Goal: Task Accomplishment & Management: Use online tool/utility

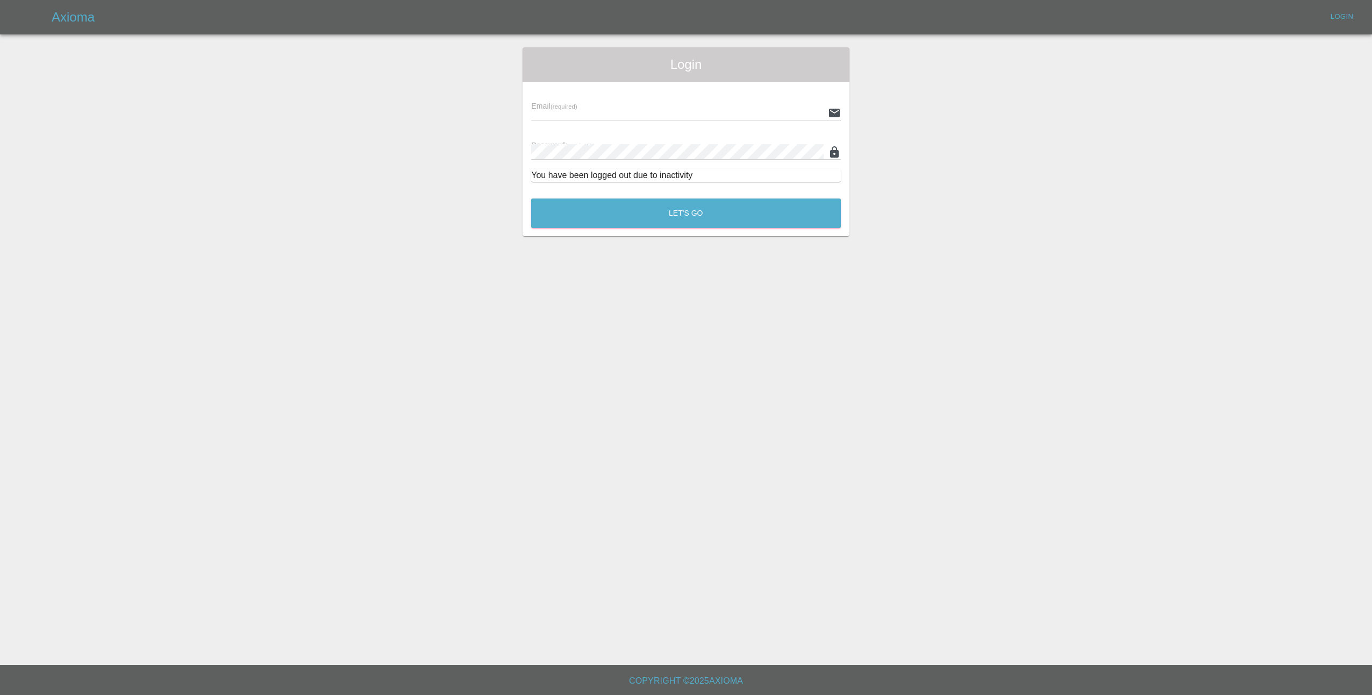
type input "[EMAIL_ADDRESS][DOMAIN_NAME]"
click at [649, 211] on button "Let's Go" at bounding box center [686, 213] width 310 height 30
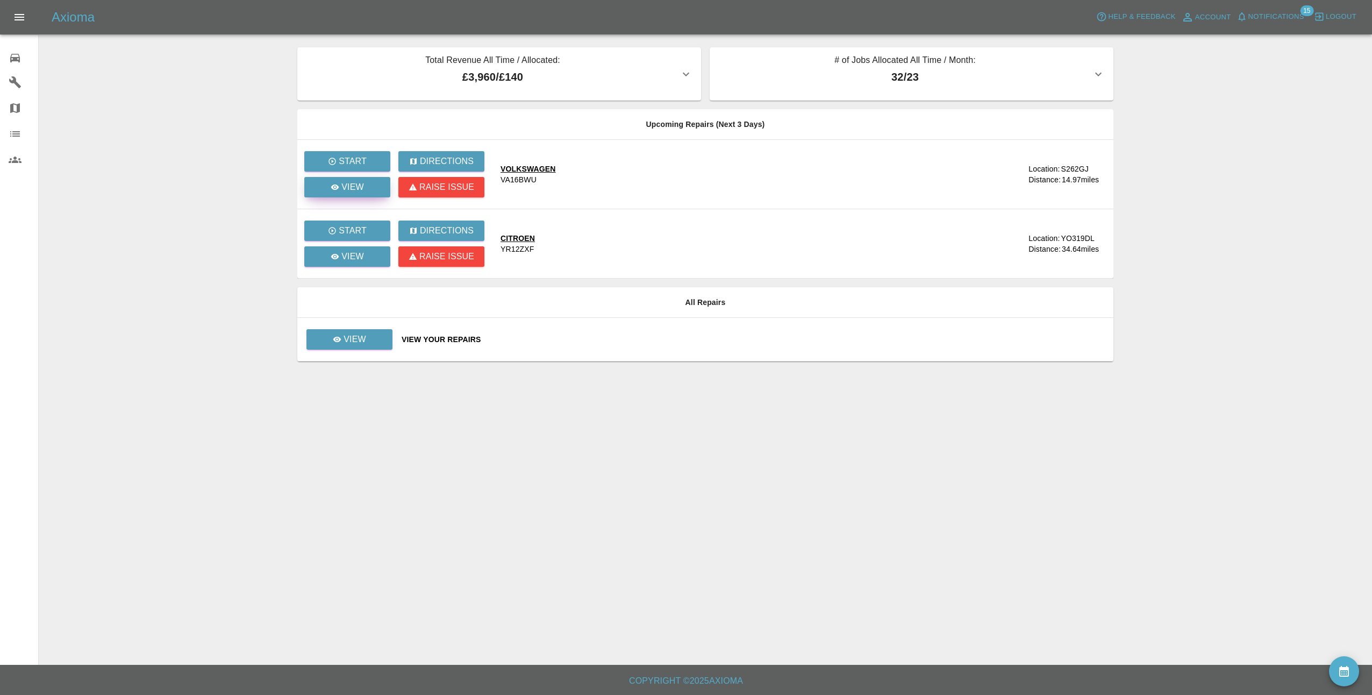
click at [357, 185] on p "View" at bounding box center [352, 187] width 23 height 13
click at [353, 343] on p "View" at bounding box center [355, 339] width 23 height 13
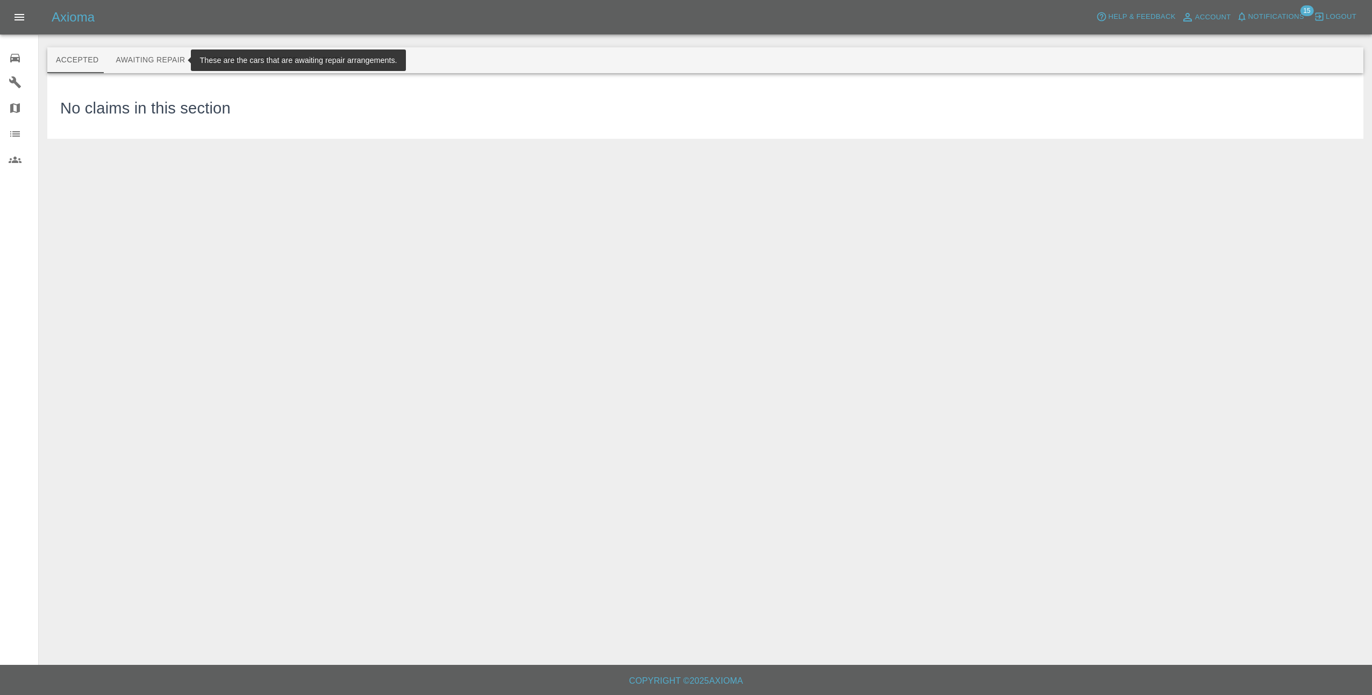
click at [132, 56] on button "Awaiting Repair" at bounding box center [150, 60] width 87 height 26
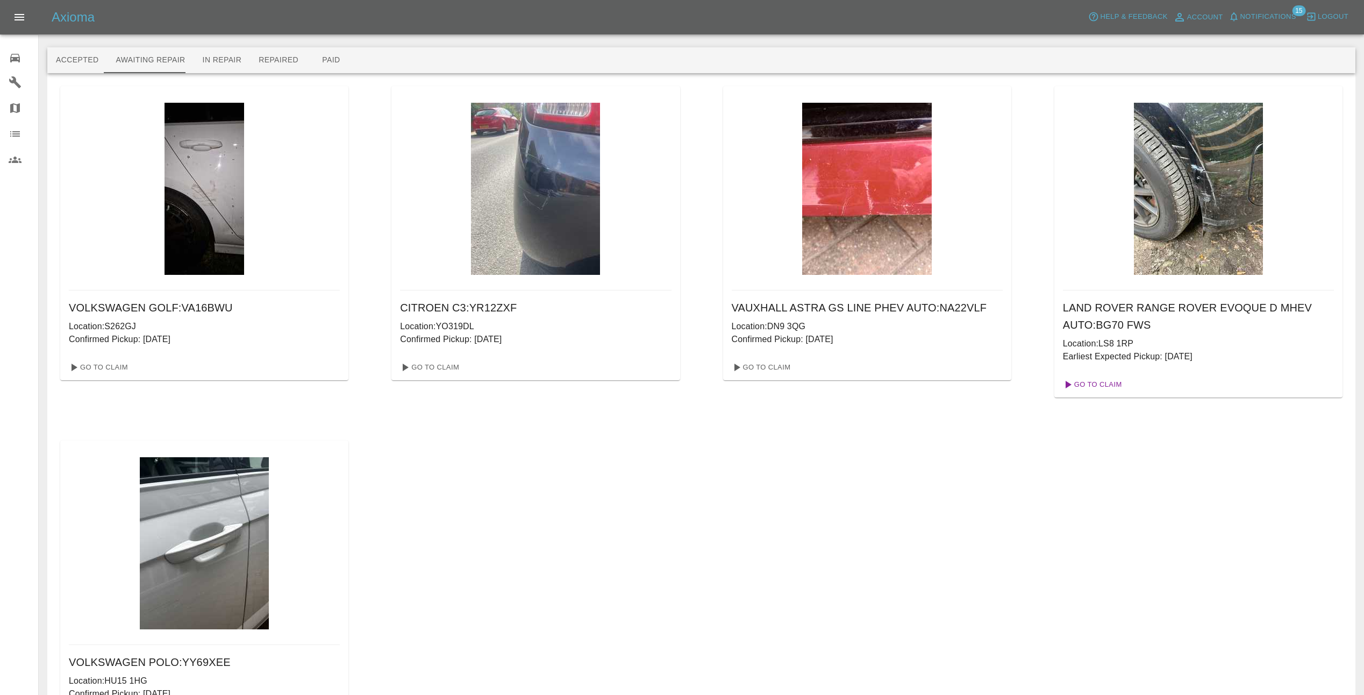
click at [1083, 382] on link "Go To Claim" at bounding box center [1092, 384] width 66 height 17
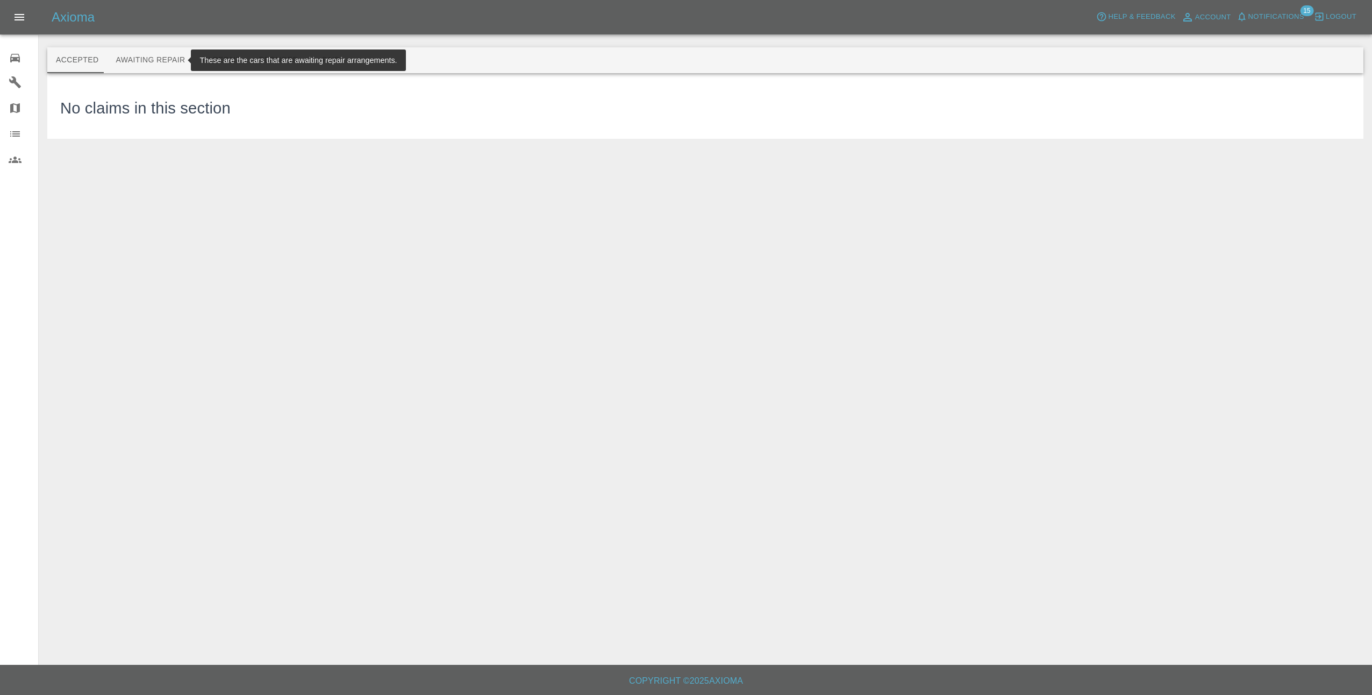
click at [138, 65] on button "Awaiting Repair" at bounding box center [150, 60] width 87 height 26
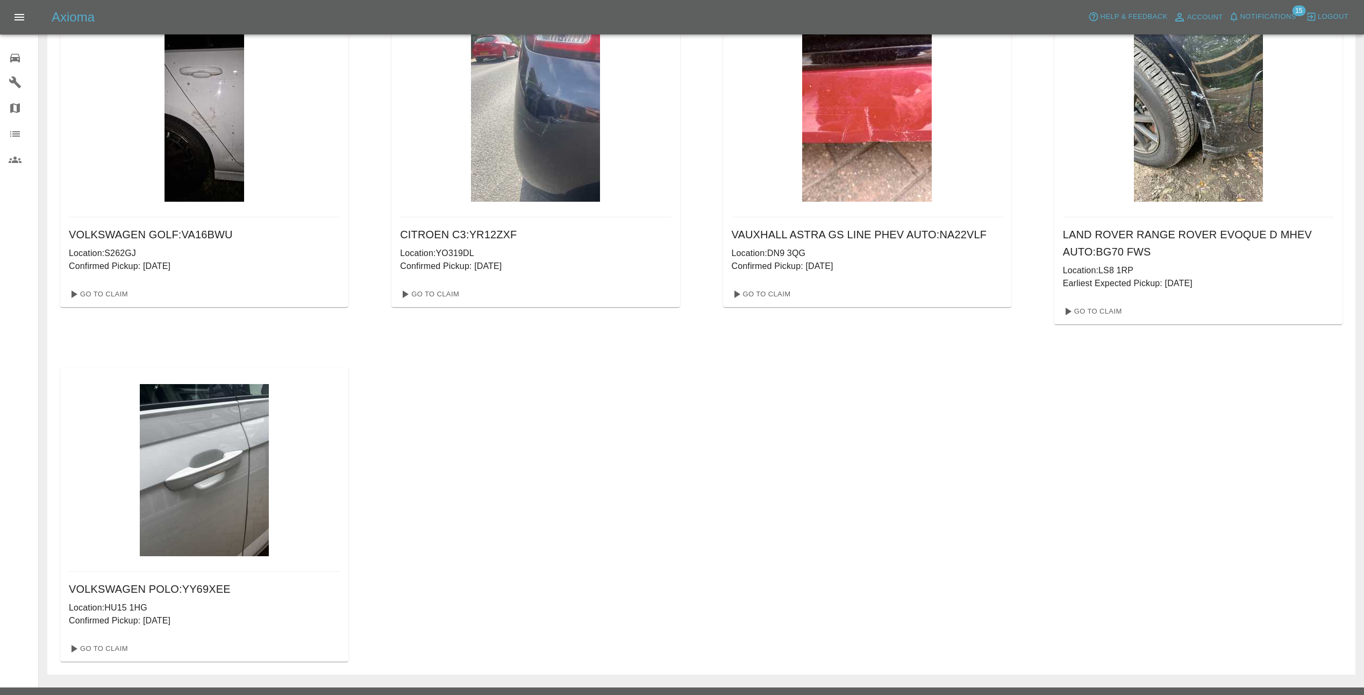
scroll to position [96, 0]
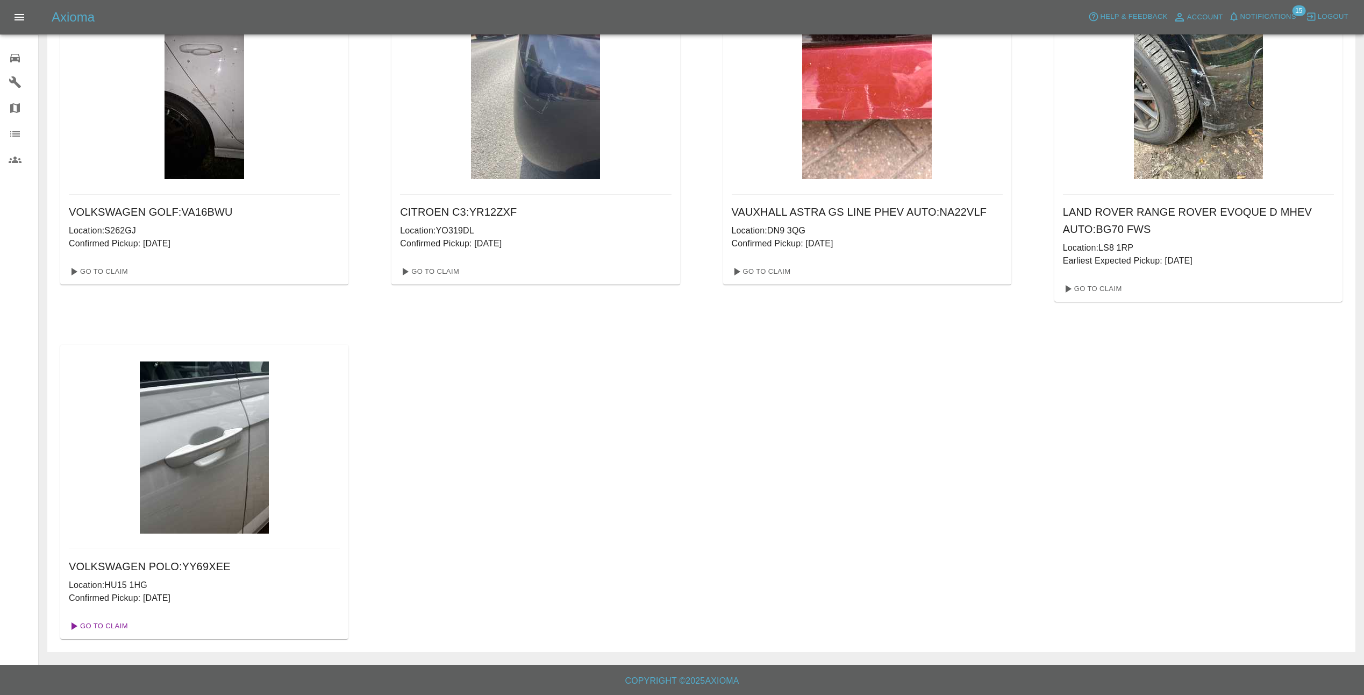
click at [115, 626] on link "Go To Claim" at bounding box center [98, 625] width 66 height 17
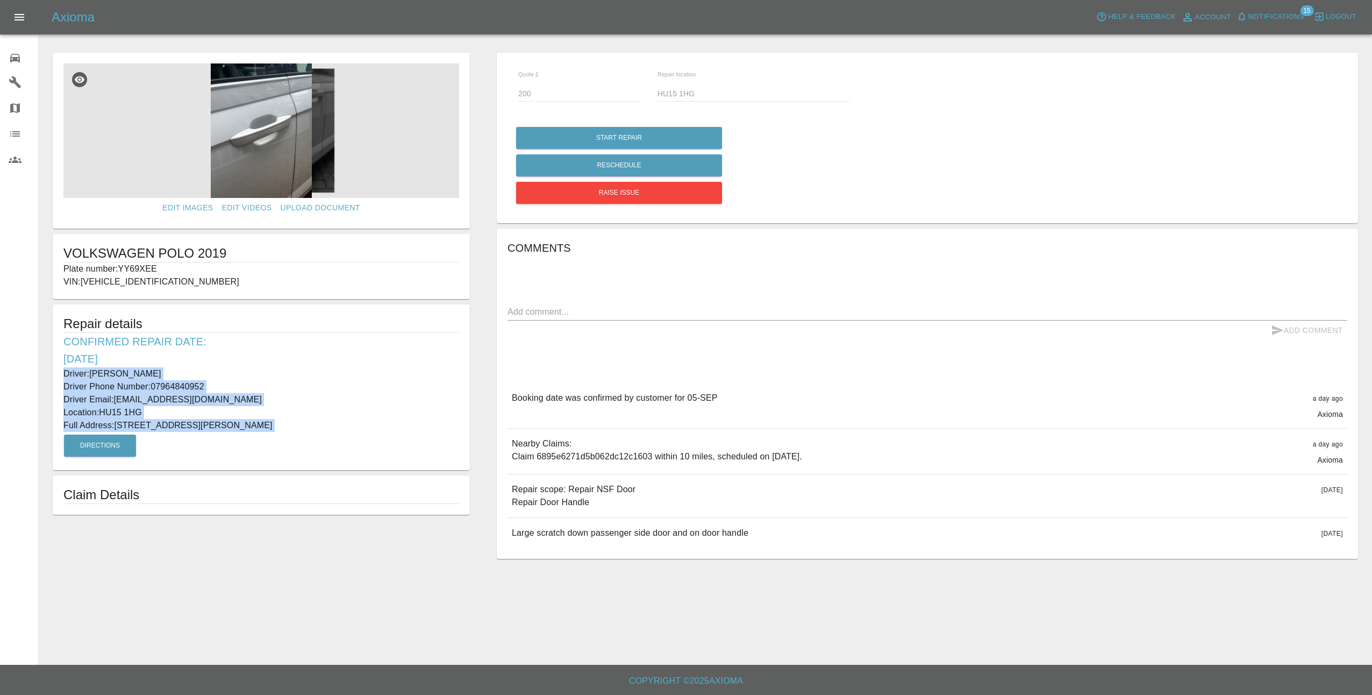
drag, startPoint x: 63, startPoint y: 373, endPoint x: 279, endPoint y: 439, distance: 225.6
click at [279, 439] on div "Repair details Confirmed Repair Date: [DATE] Driver: [PERSON_NAME] Driver Phone…" at bounding box center [261, 387] width 417 height 166
copy div "Driver: [PERSON_NAME] Driver Phone Number: 07964840952 Driver Email: [EMAIL_ADD…"
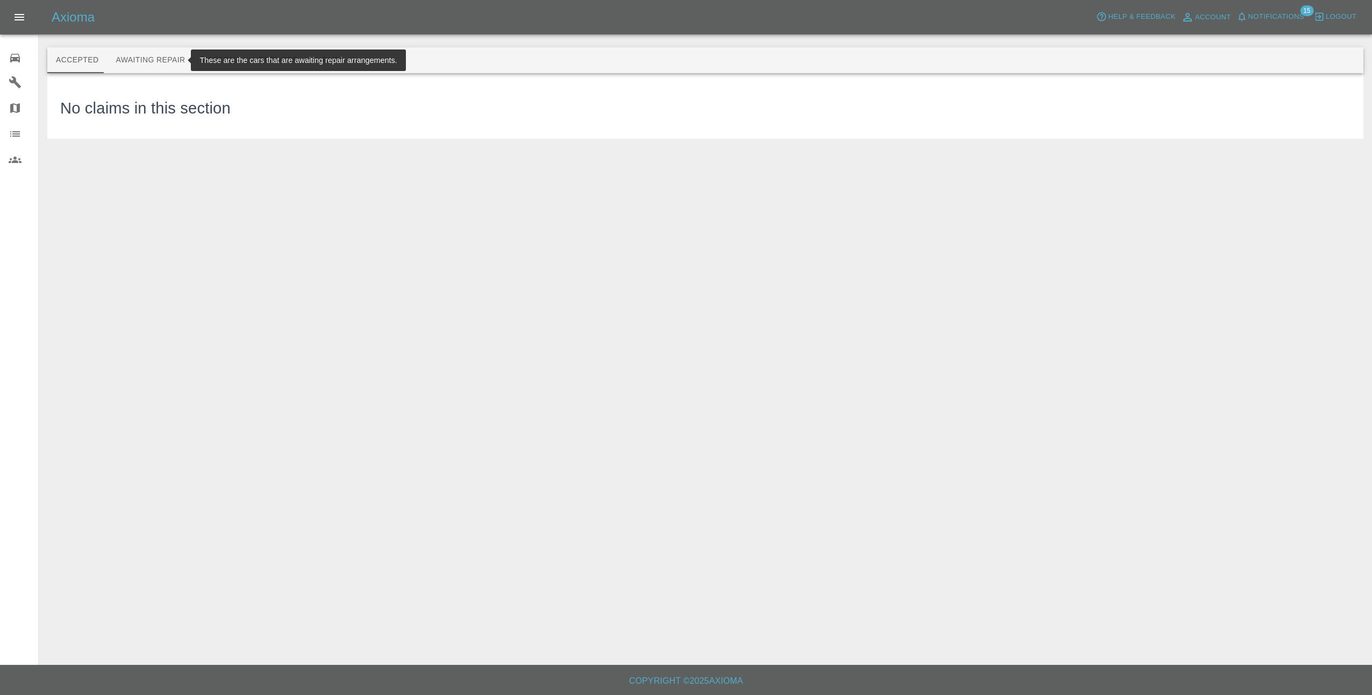
click at [135, 58] on button "Awaiting Repair" at bounding box center [150, 60] width 87 height 26
